Goal: Task Accomplishment & Management: Use online tool/utility

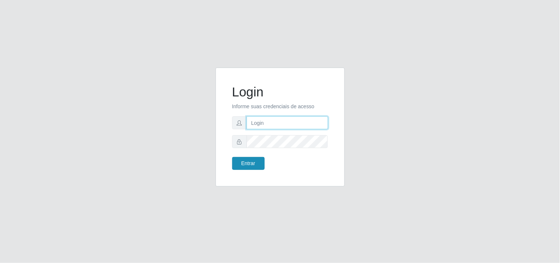
type input "[PERSON_NAME]"
click at [250, 166] on button "Entrar" at bounding box center [248, 163] width 32 height 13
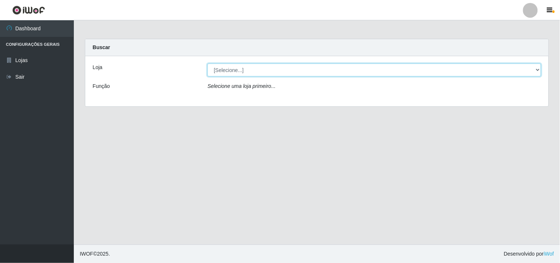
click at [462, 67] on select "[Selecione...] Supermercado [GEOGRAPHIC_DATA]" at bounding box center [374, 70] width 334 height 13
select select "166"
click at [207, 64] on select "[Selecione...] Supermercado [GEOGRAPHIC_DATA]" at bounding box center [374, 70] width 334 height 13
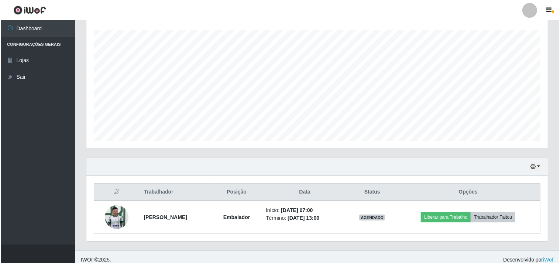
scroll to position [128, 0]
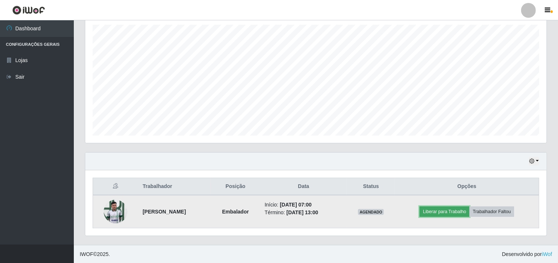
click at [430, 212] on button "Liberar para Trabalho" at bounding box center [445, 211] width 50 height 10
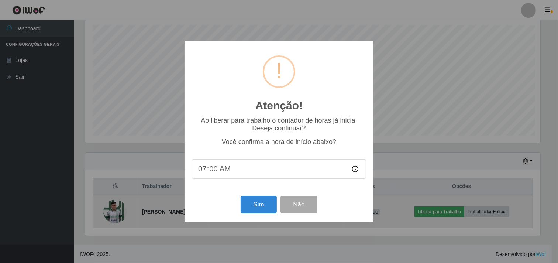
scroll to position [153, 457]
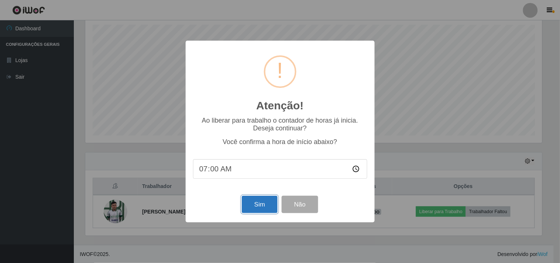
click at [267, 206] on button "Sim" at bounding box center [260, 204] width 36 height 17
